Goal: Navigation & Orientation: Go to known website

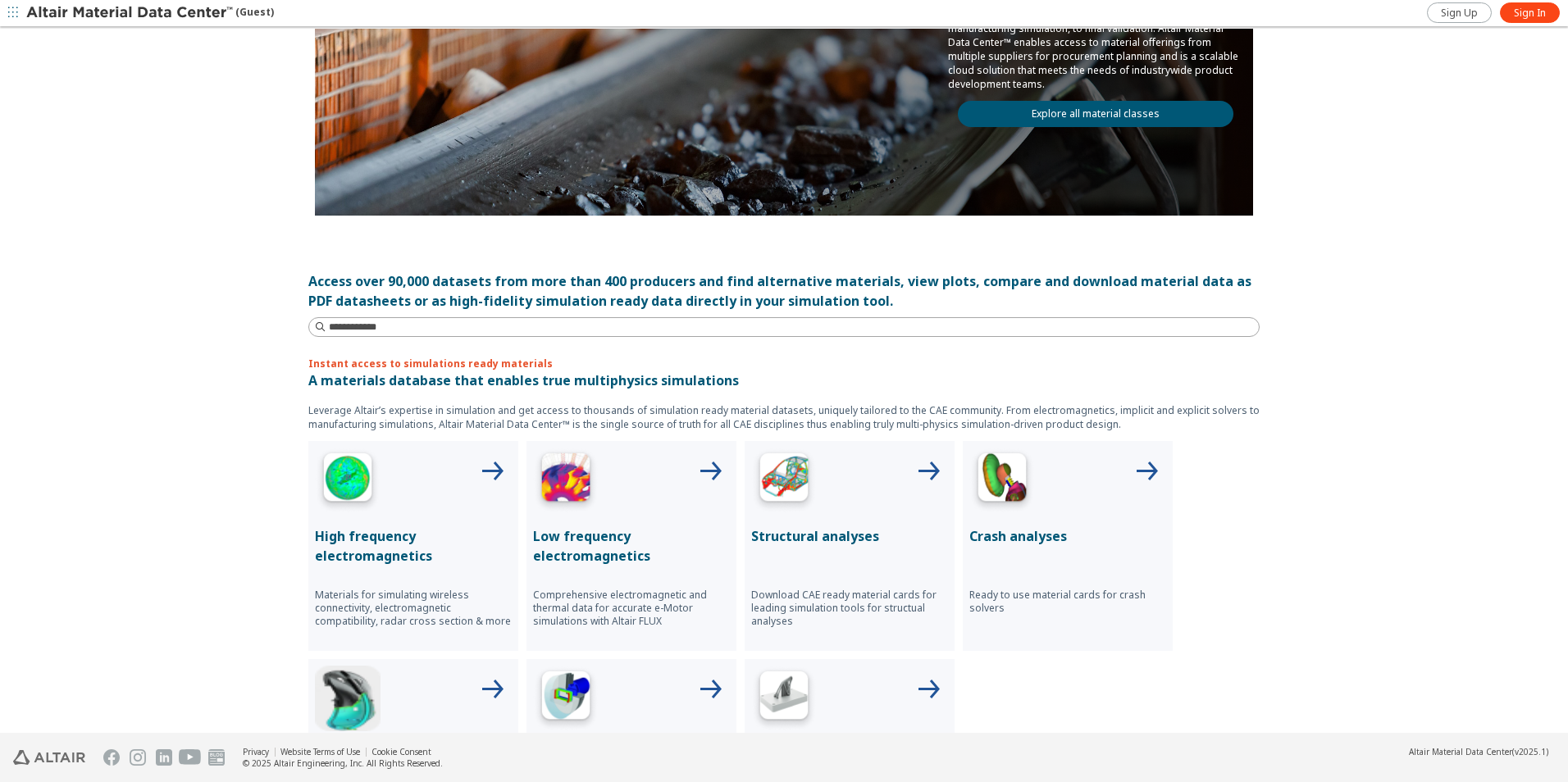
scroll to position [246, 0]
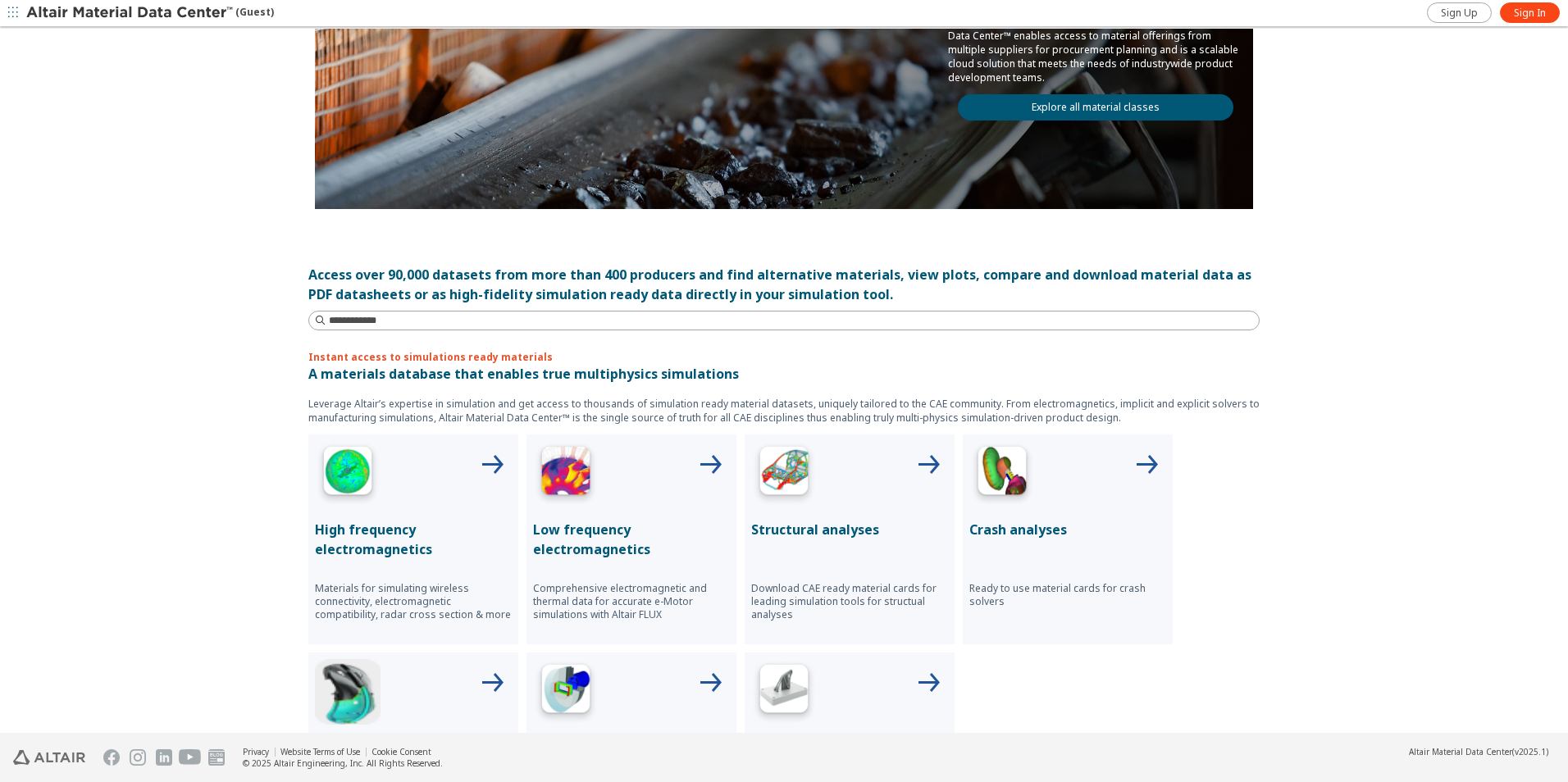
click at [886, 501] on div at bounding box center [849, 474] width 196 height 65
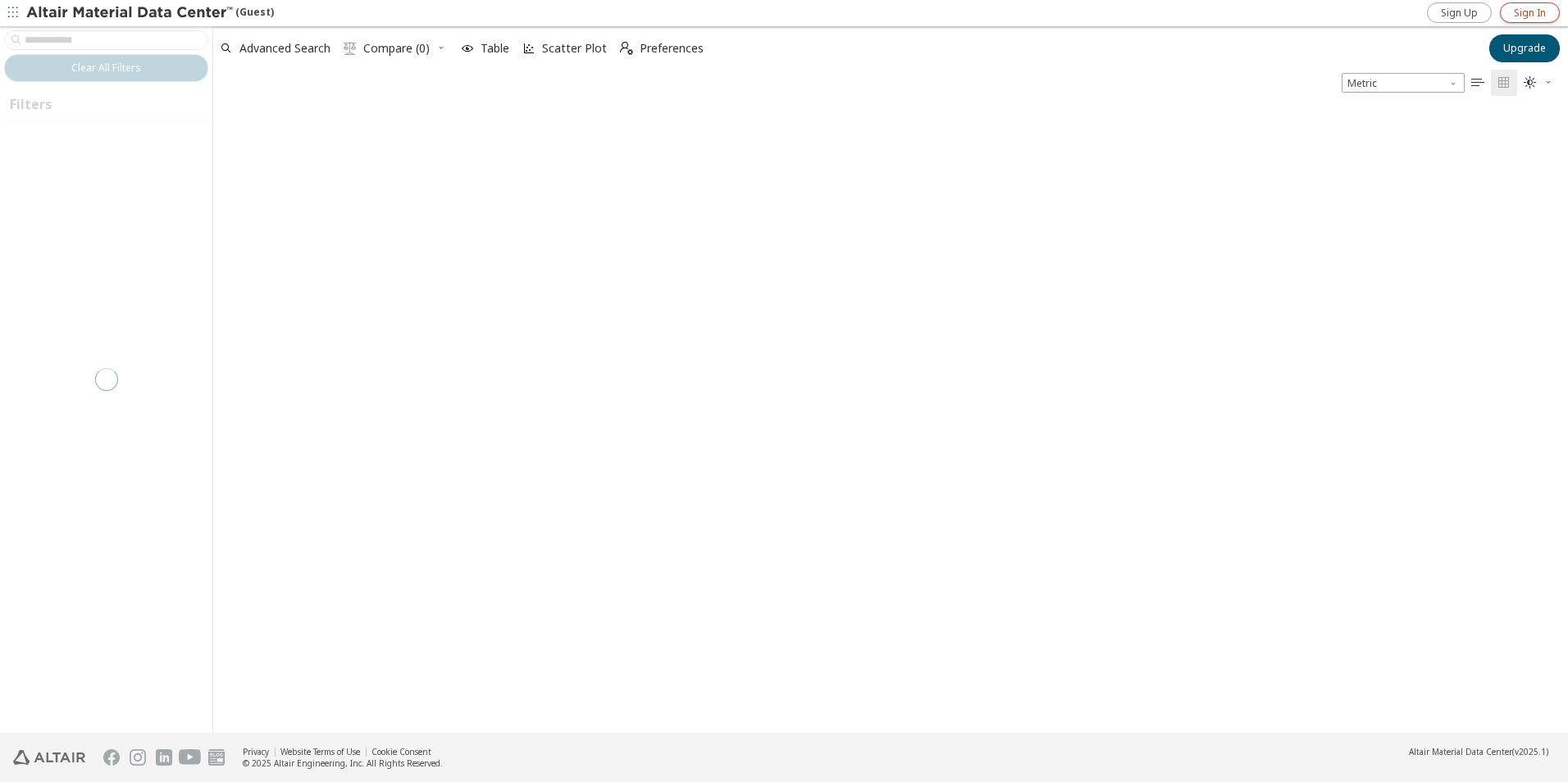
click at [1543, 20] on link "Sign In" at bounding box center [1530, 12] width 60 height 20
click at [1516, 14] on span "Sign In" at bounding box center [1529, 12] width 32 height 13
